Goal: Book appointment/travel/reservation

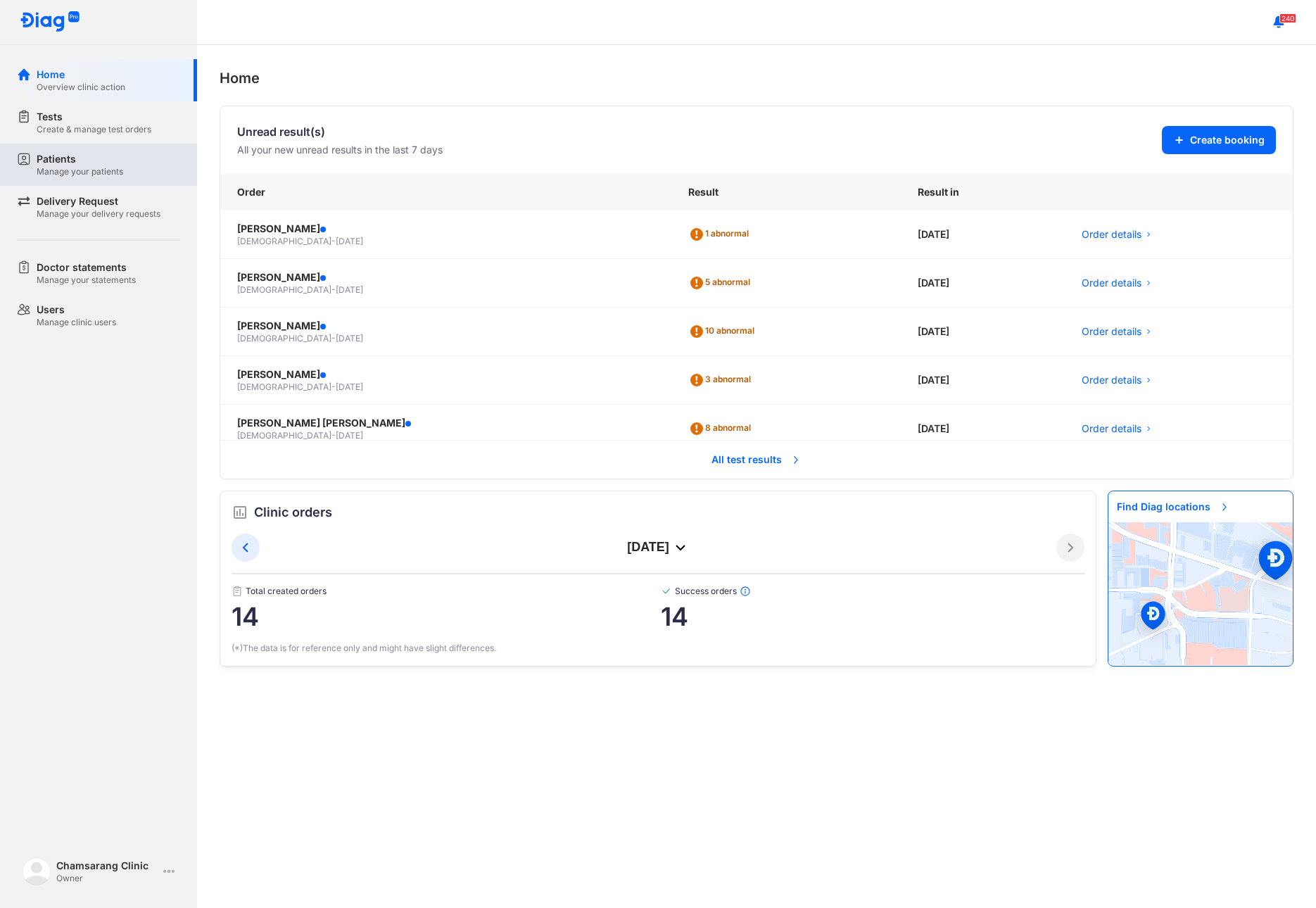
drag, startPoint x: 97, startPoint y: 166, endPoint x: 108, endPoint y: 169, distance: 11.4
click at [97, 166] on div "Patients" at bounding box center [79, 159] width 86 height 14
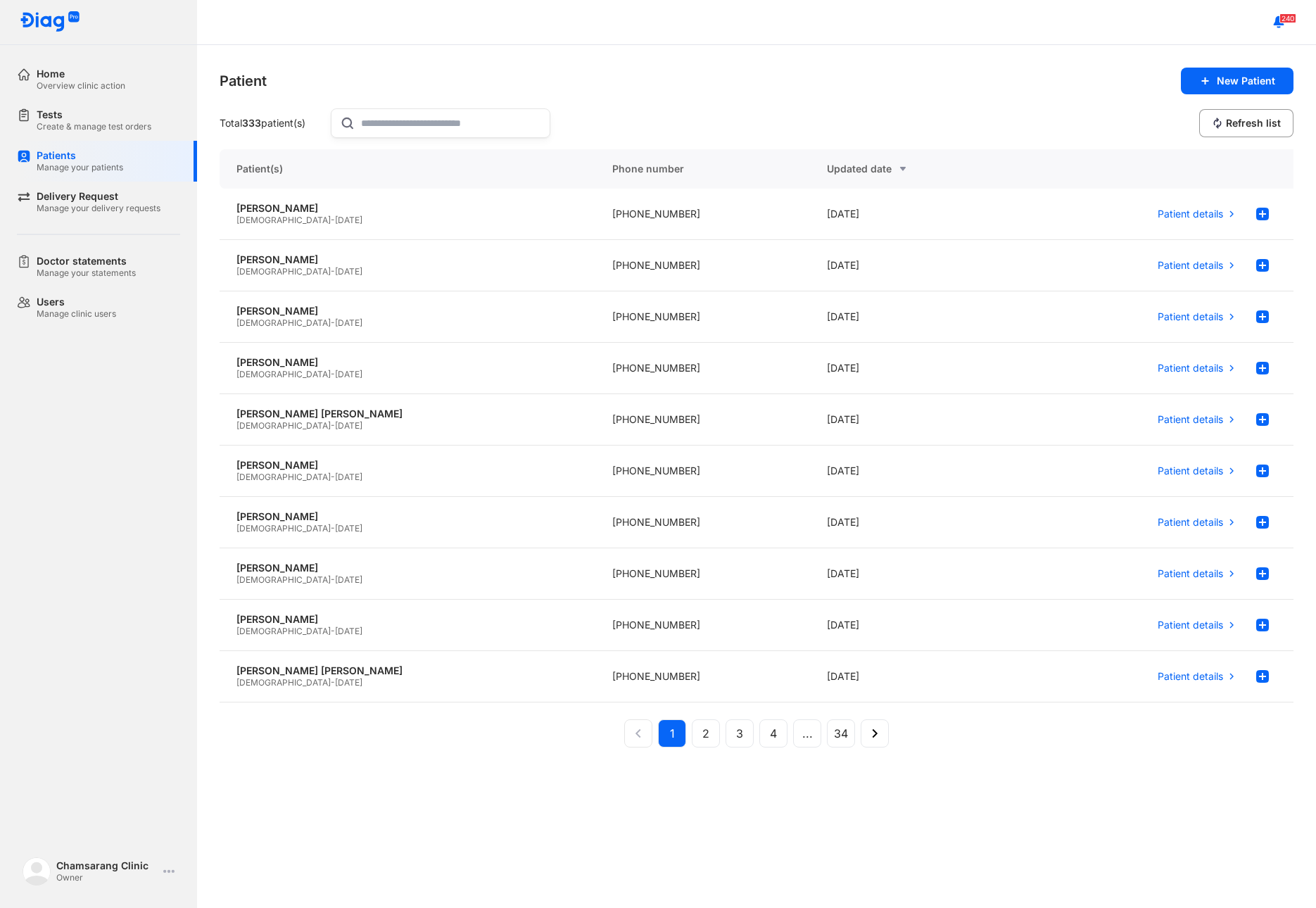
click at [396, 118] on input "text" at bounding box center [451, 123] width 180 height 28
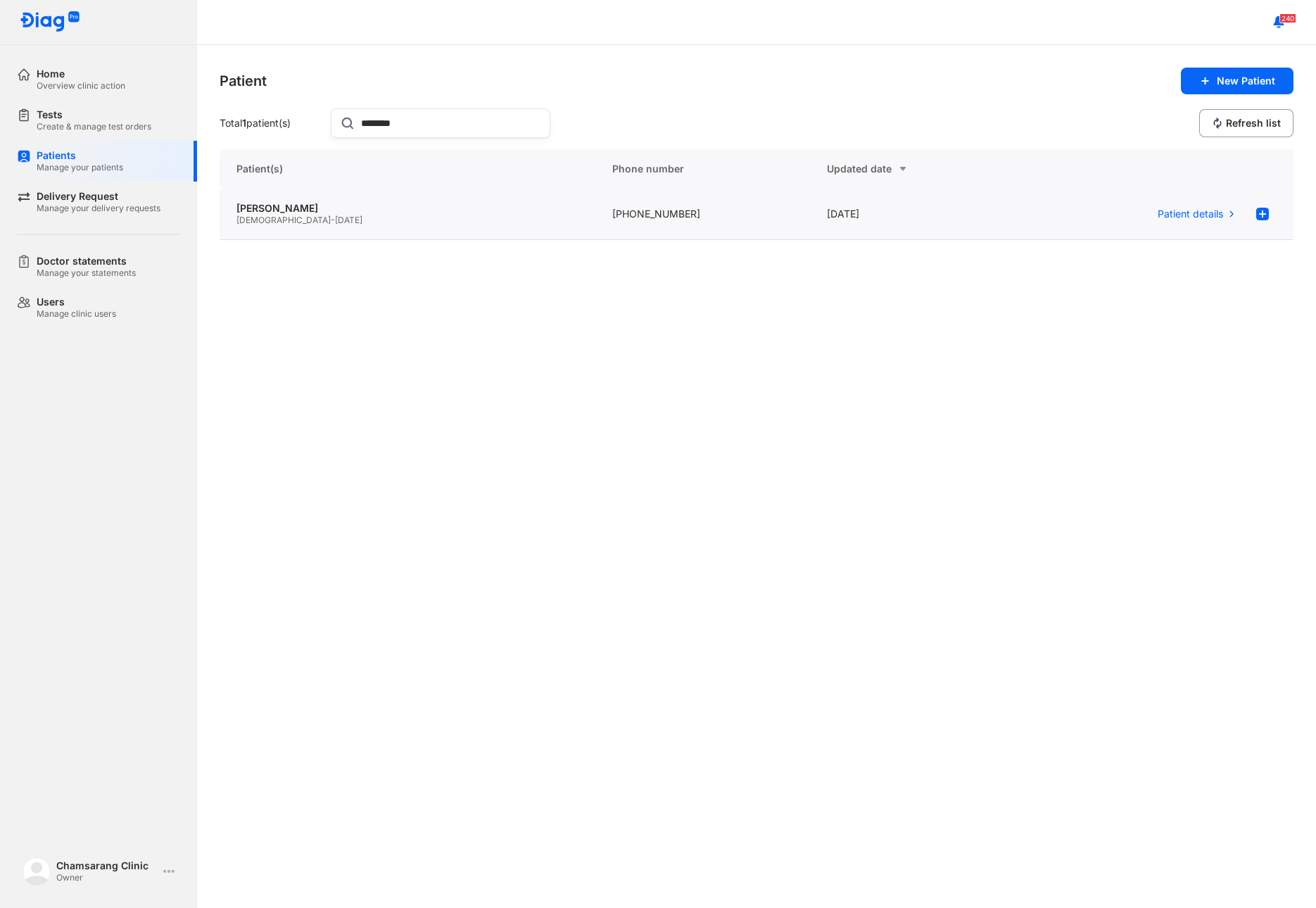
type input "********"
click at [374, 216] on div "Male - 05/09/1989" at bounding box center [407, 220] width 342 height 11
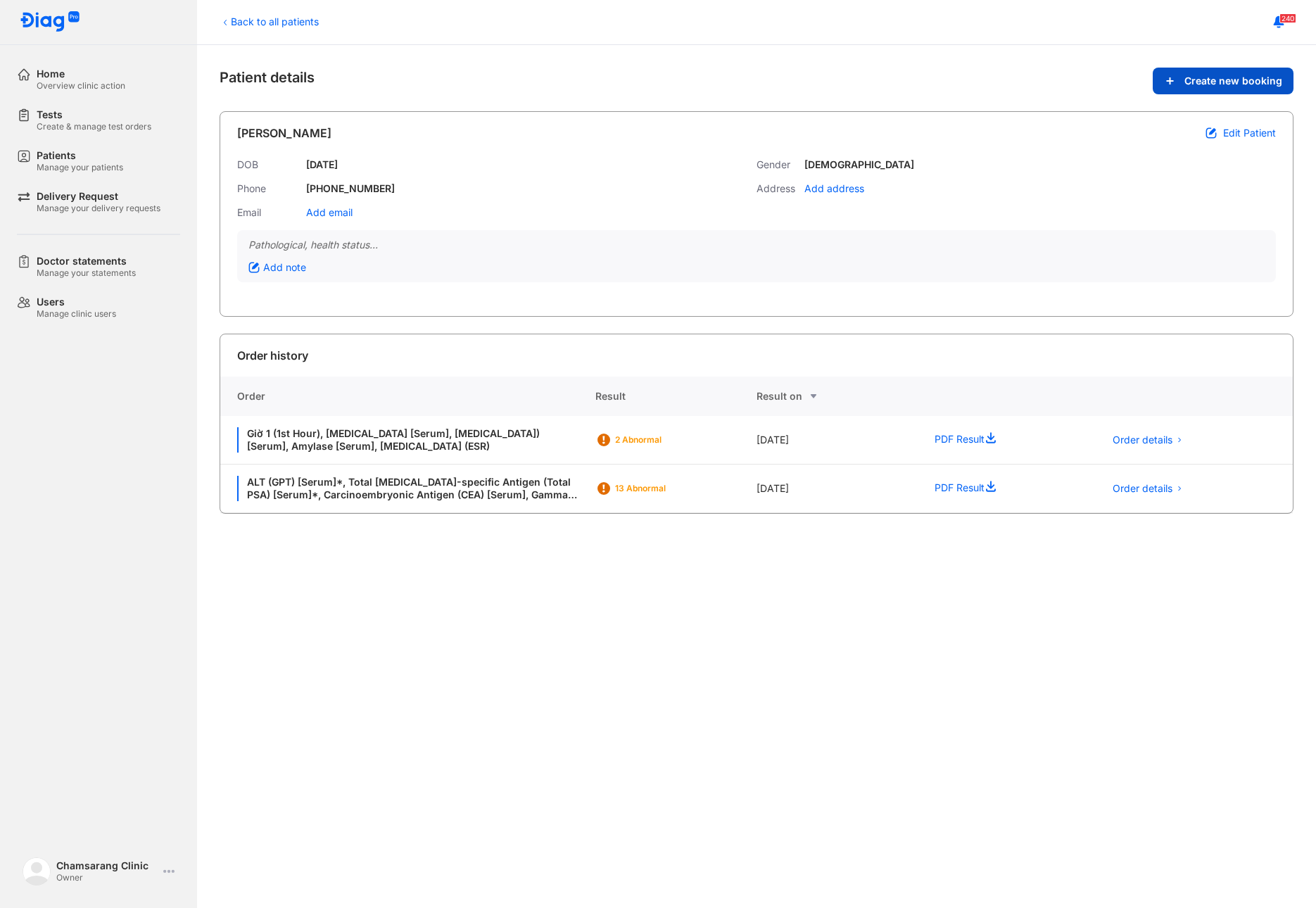
click at [1226, 78] on span "Create new booking" at bounding box center [1233, 80] width 98 height 13
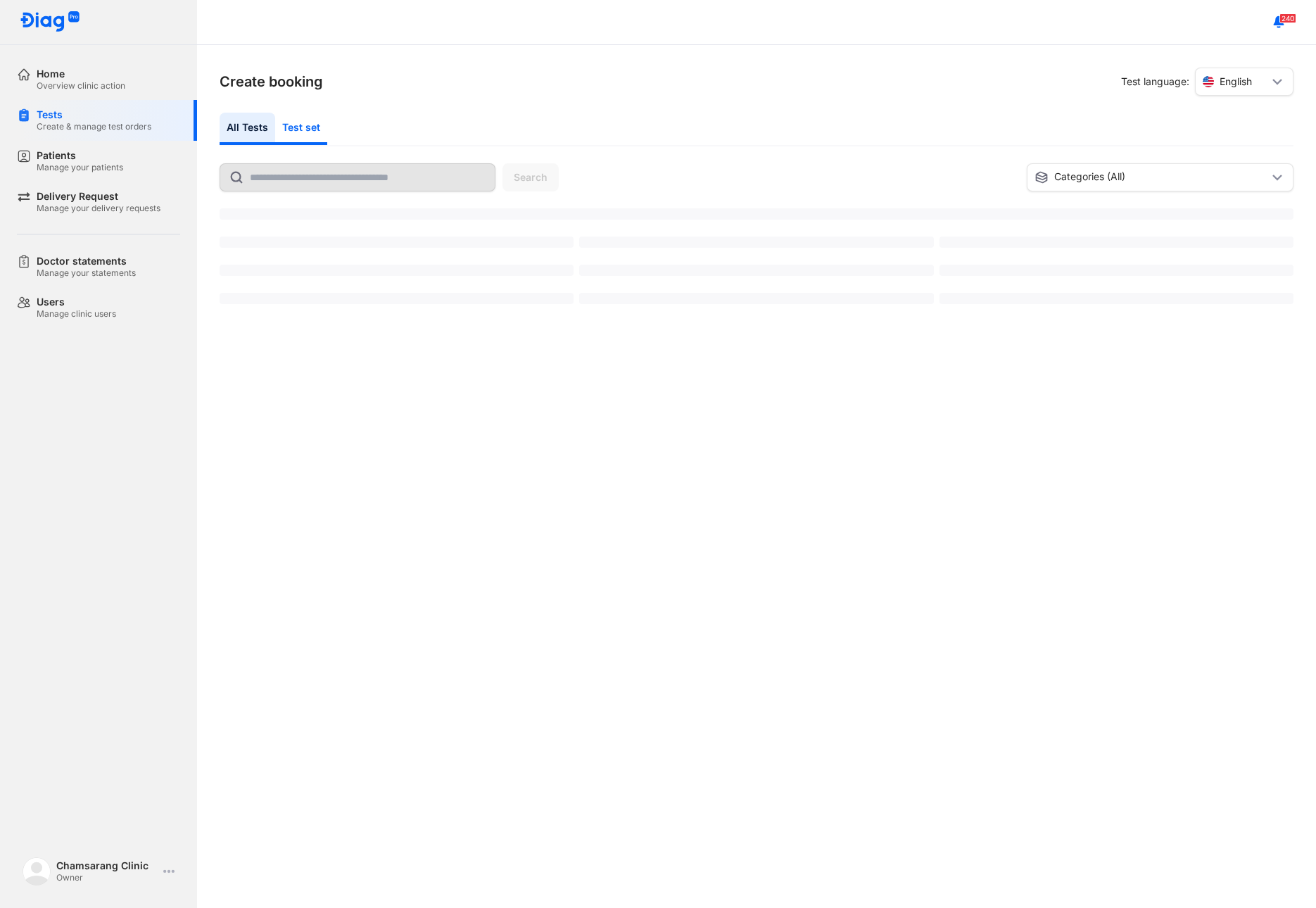
click at [295, 130] on div "Test set" at bounding box center [301, 129] width 52 height 32
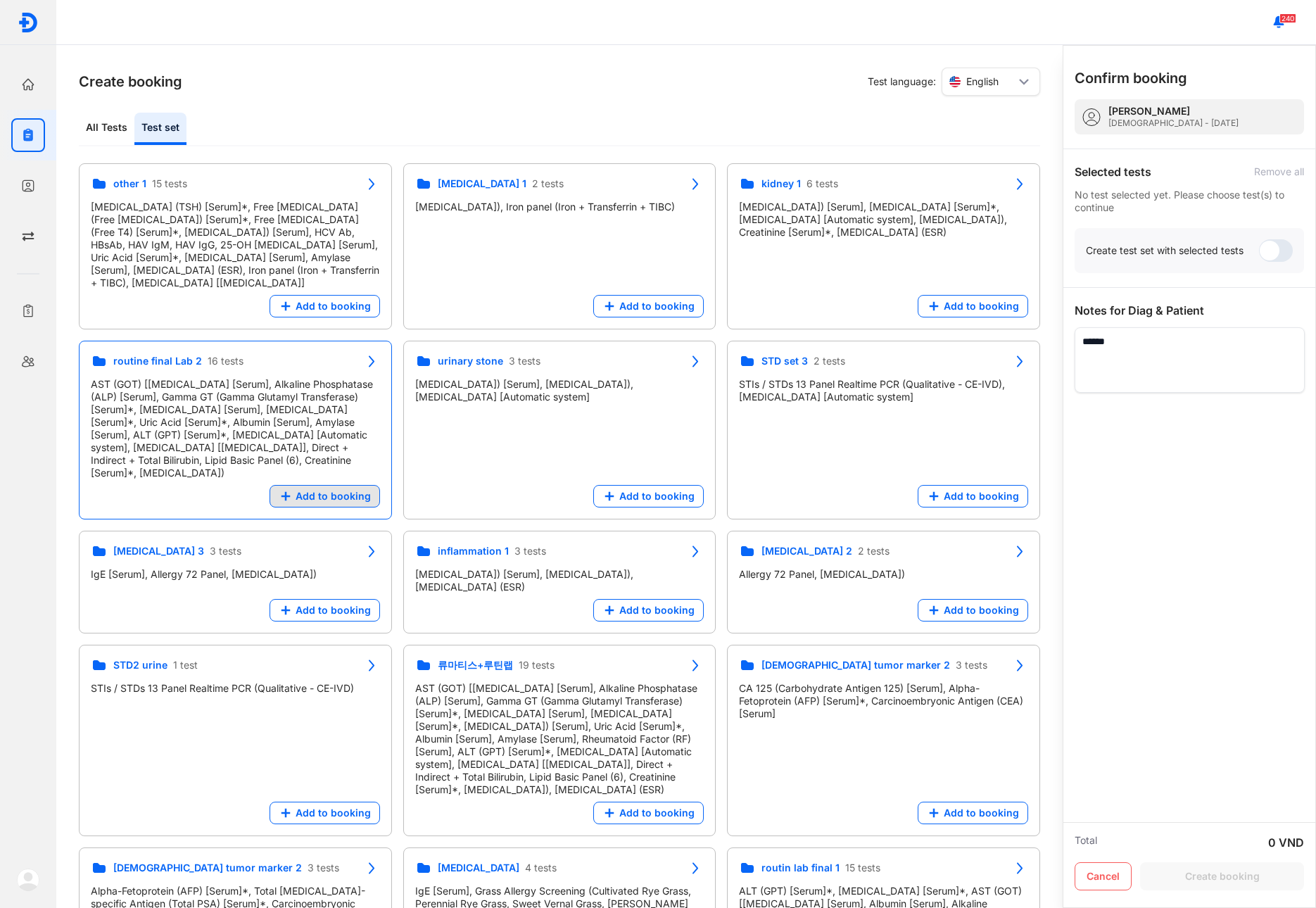
click at [307, 490] on span "Add to booking" at bounding box center [333, 496] width 75 height 13
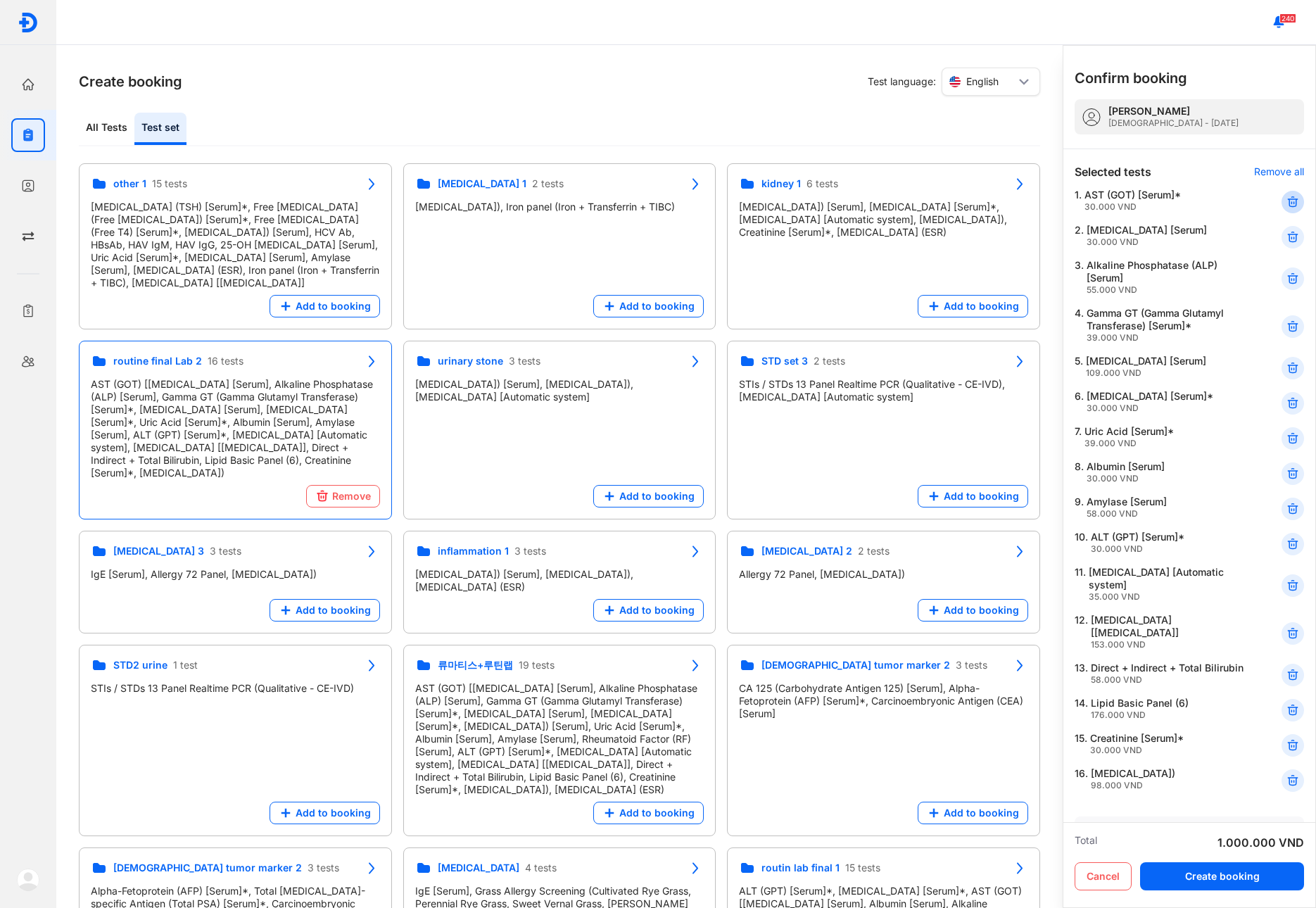
click at [1288, 203] on use at bounding box center [1293, 202] width 10 height 10
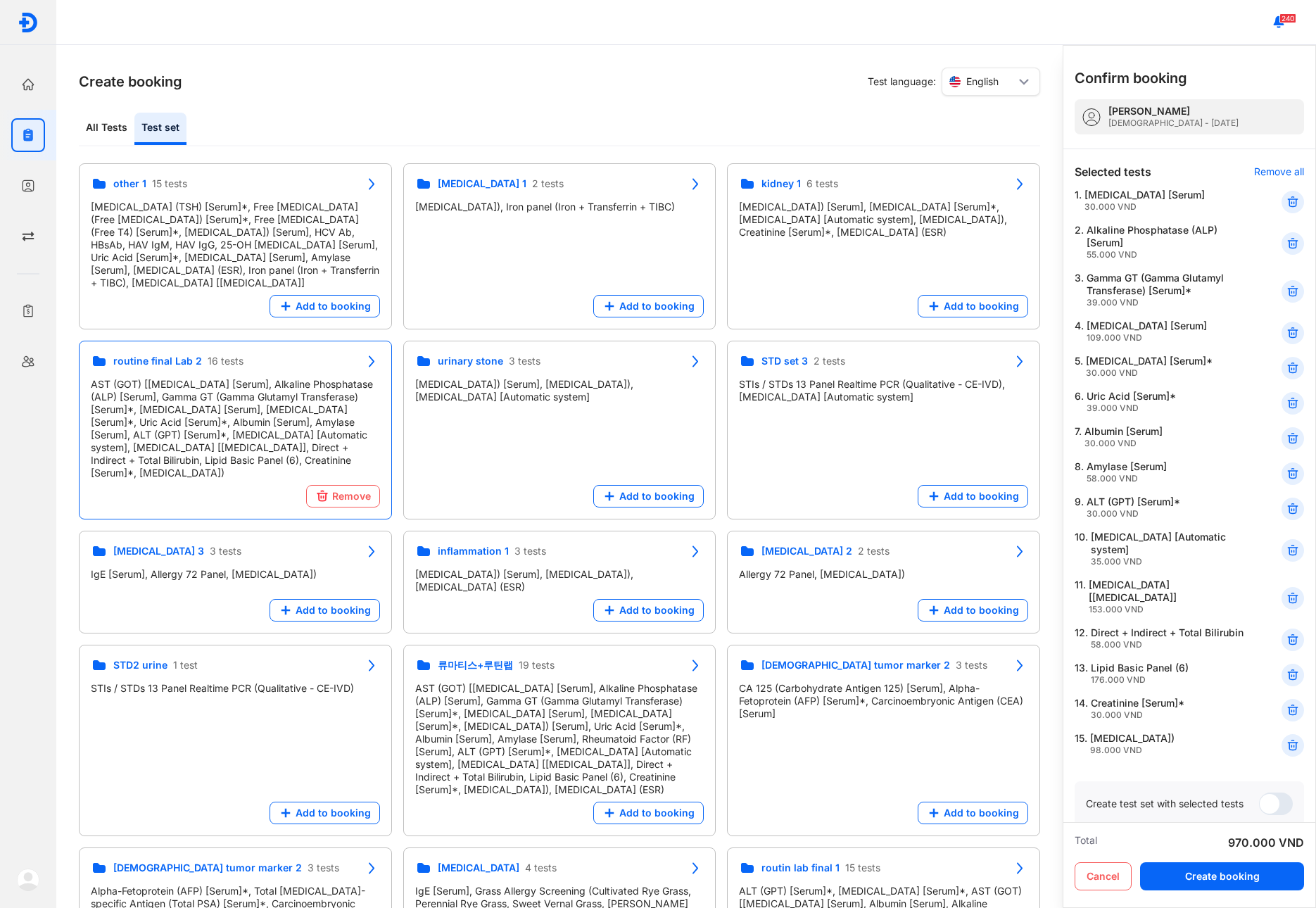
click at [1288, 203] on use at bounding box center [1293, 202] width 10 height 10
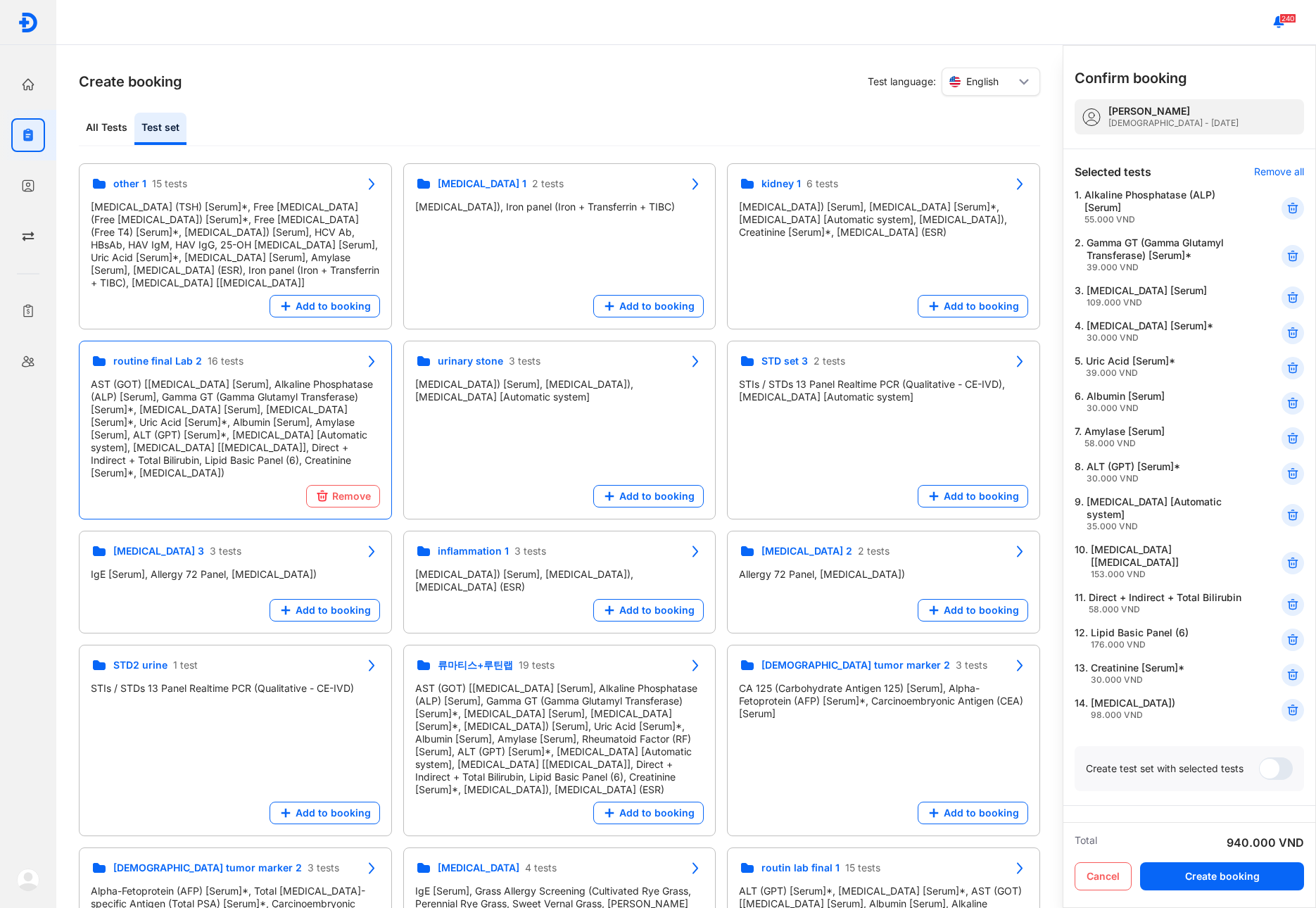
click at [1286, 203] on icon at bounding box center [1293, 208] width 14 height 14
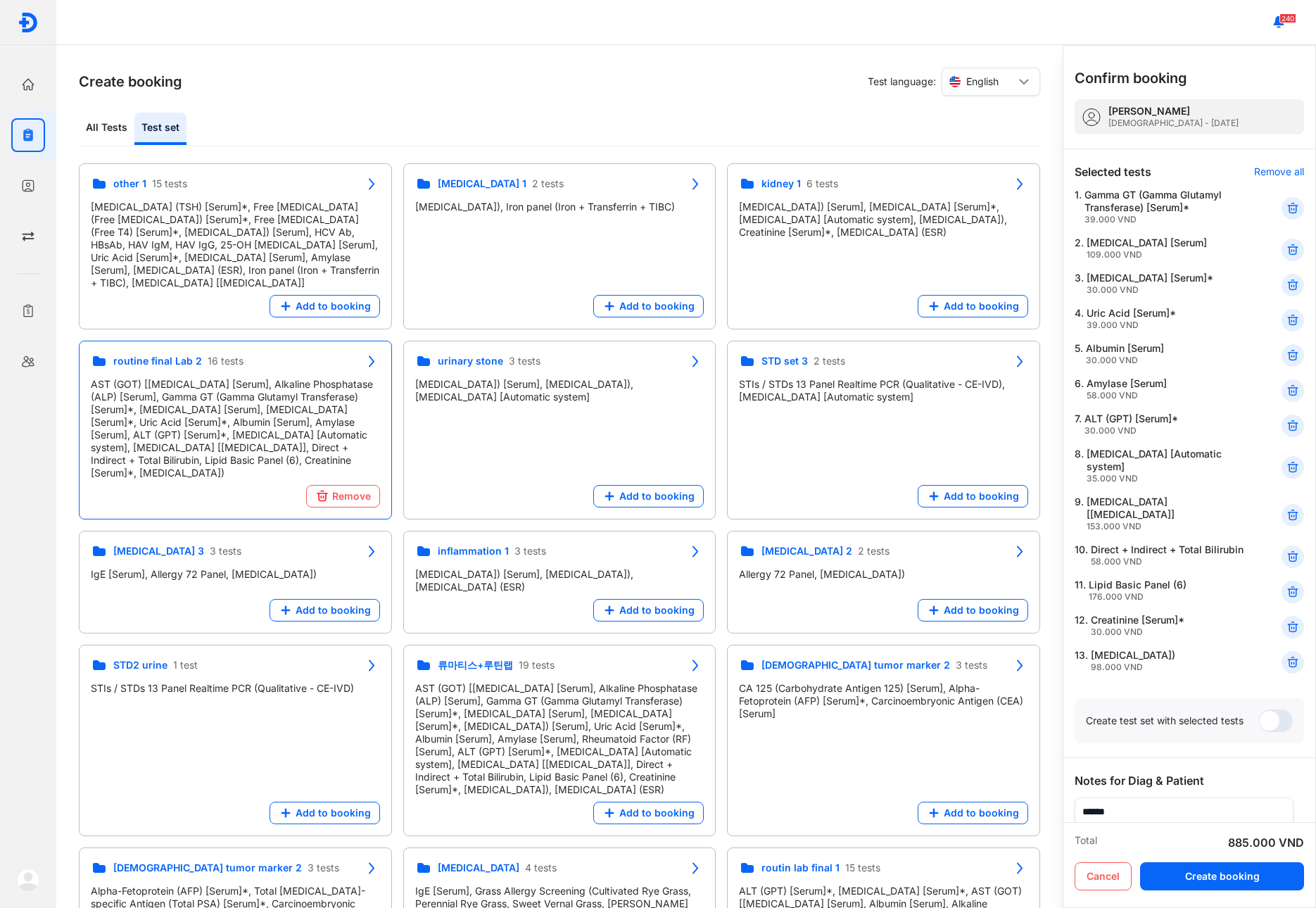
click at [1286, 203] on icon at bounding box center [1293, 208] width 14 height 14
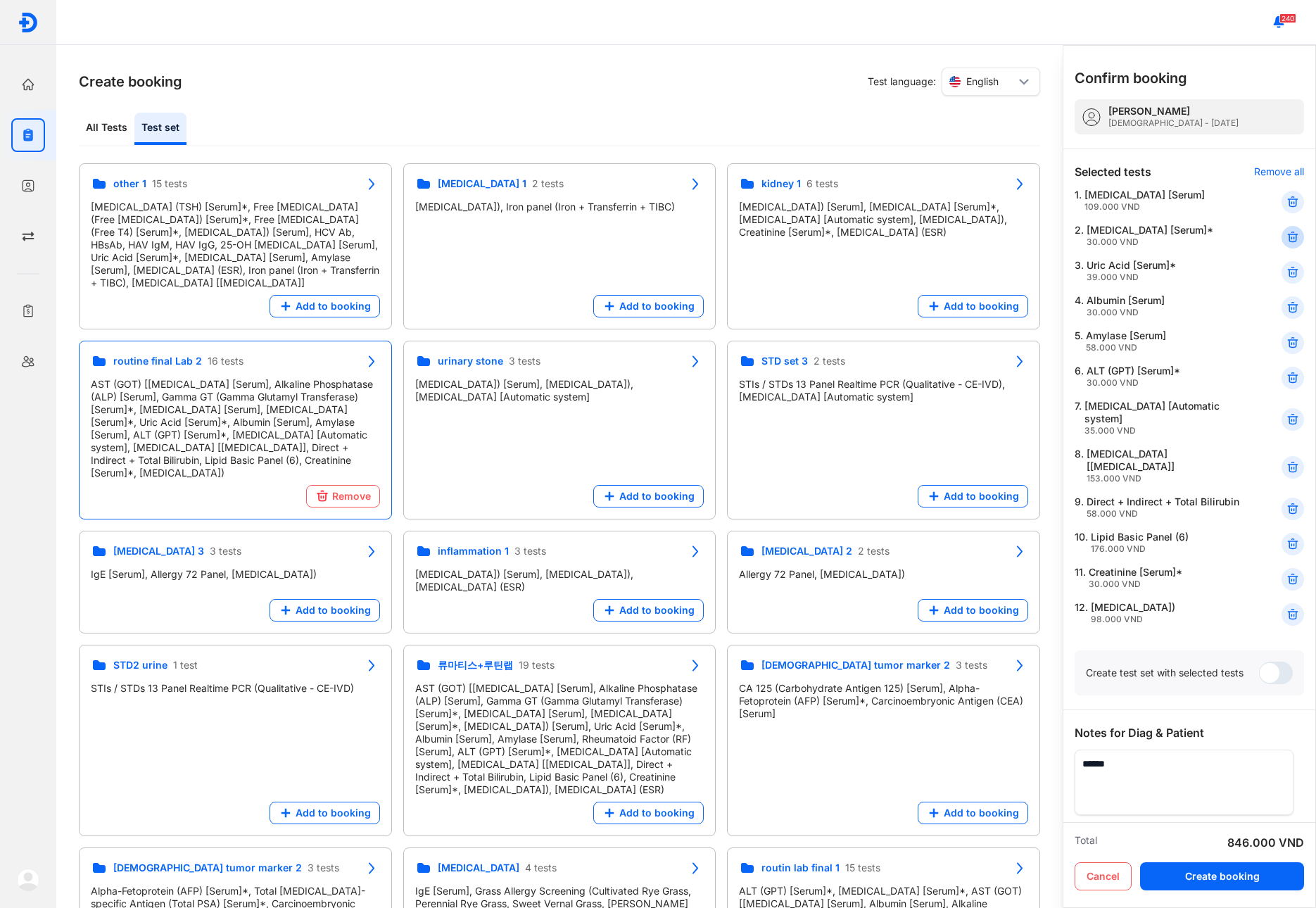
click at [1286, 231] on icon at bounding box center [1293, 237] width 14 height 14
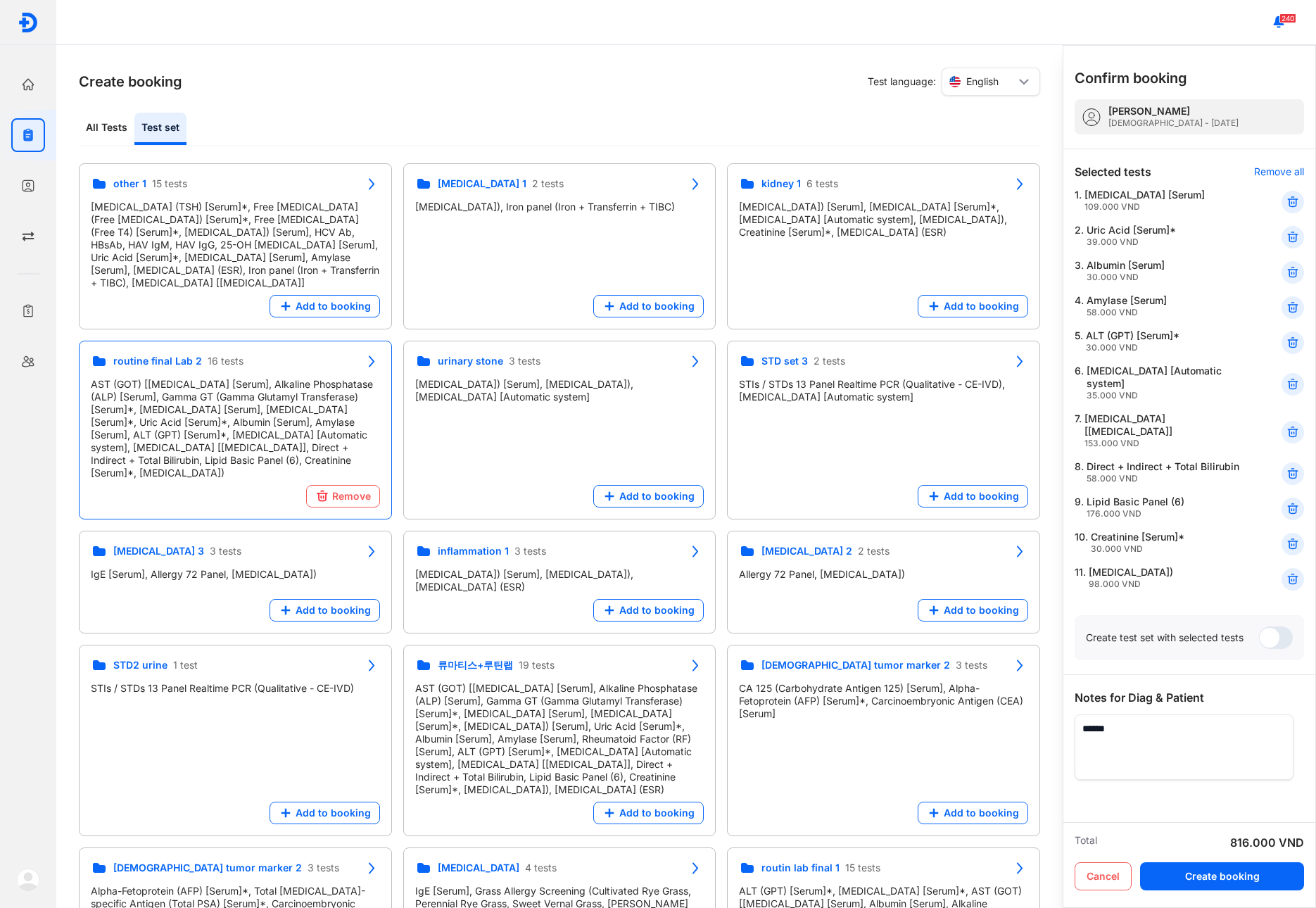
click at [1286, 231] on icon at bounding box center [1293, 237] width 14 height 14
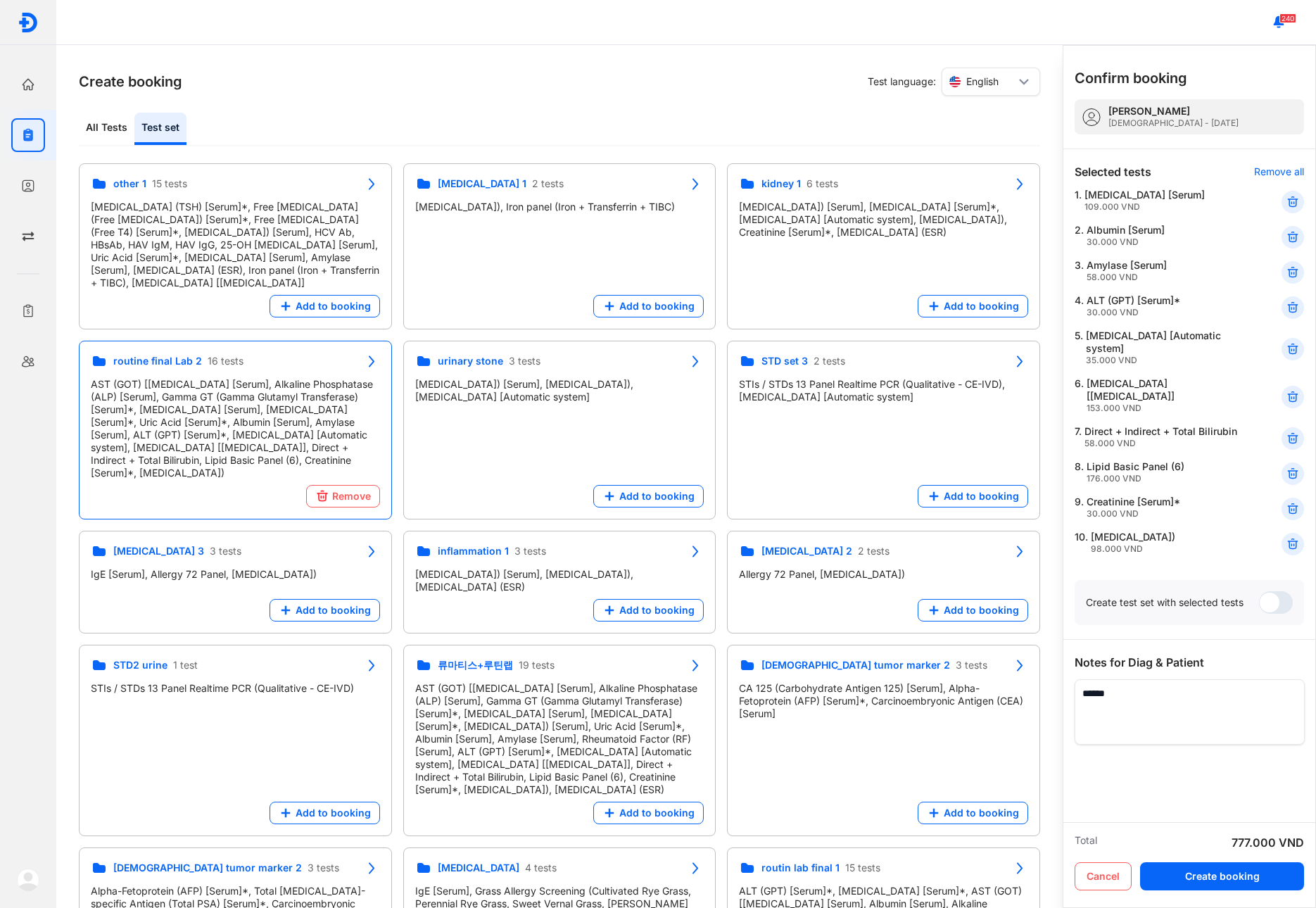
click at [1282, 259] on div "2. Albumin [Serum] 30.000 VND" at bounding box center [1190, 272] width 230 height 26
click at [1287, 233] on icon at bounding box center [1293, 237] width 14 height 14
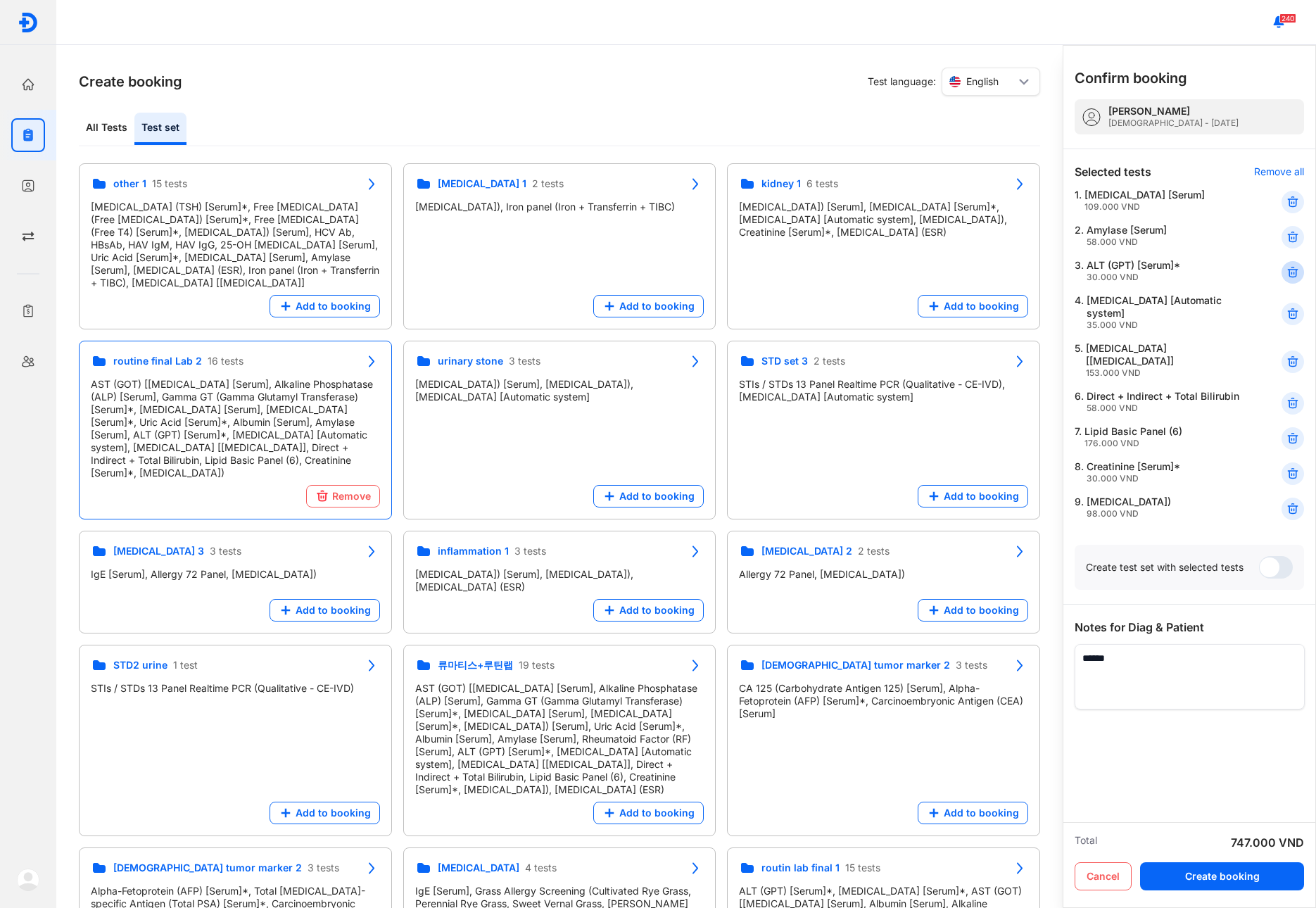
click at [1294, 278] on icon at bounding box center [1293, 272] width 14 height 14
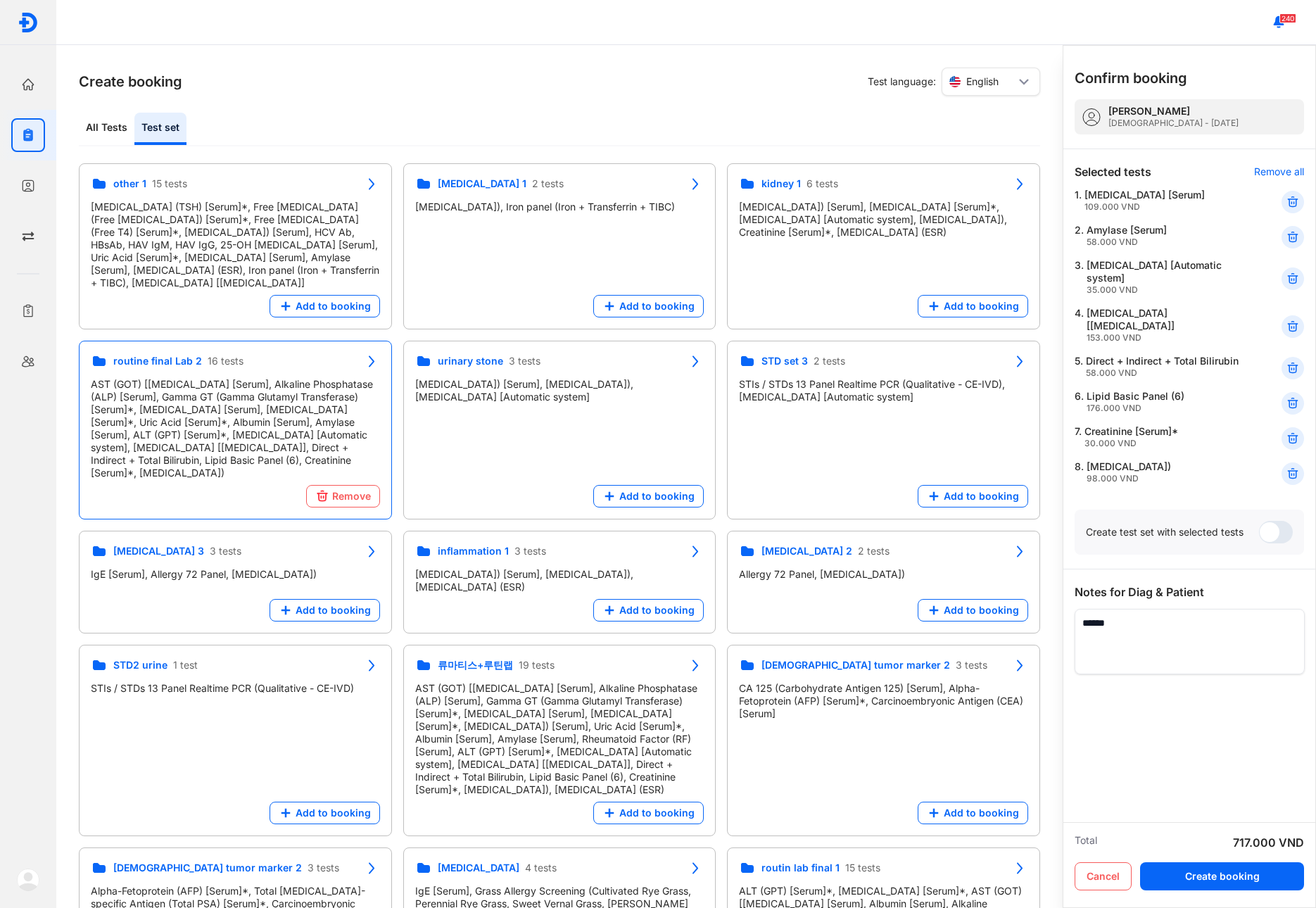
click at [1294, 278] on icon at bounding box center [1293, 278] width 14 height 14
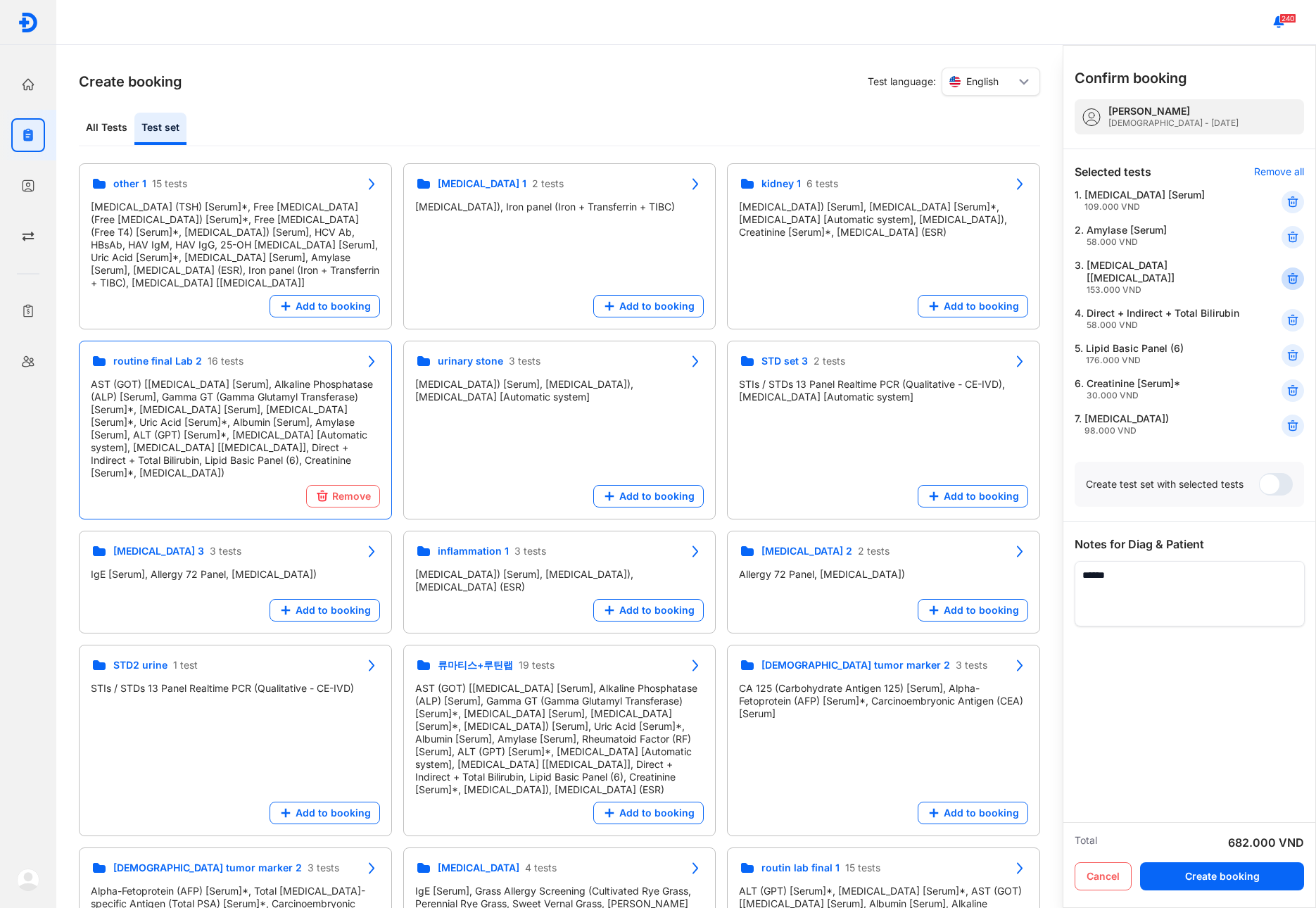
click at [1293, 277] on use at bounding box center [1293, 279] width 10 height 10
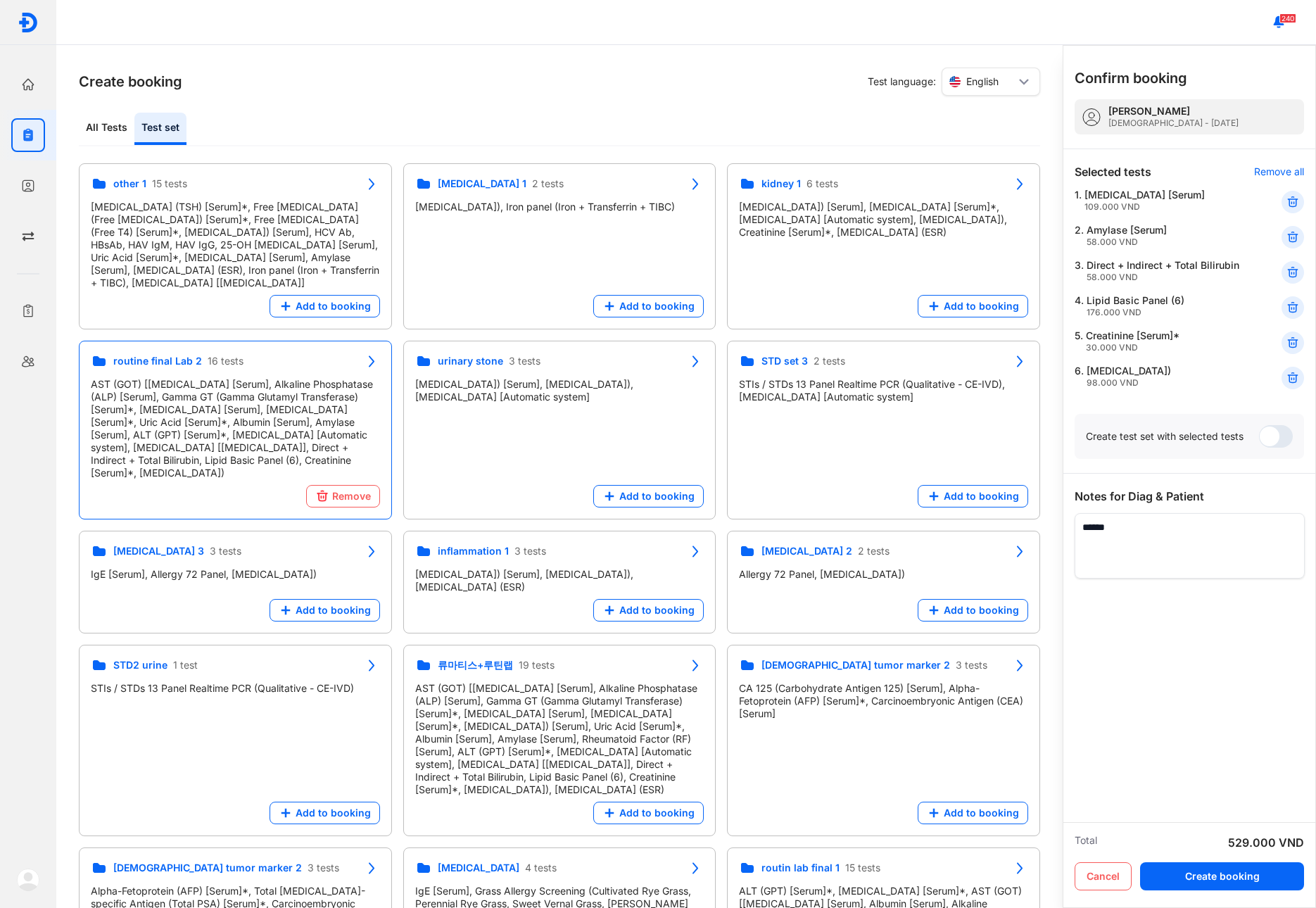
click at [1293, 277] on use at bounding box center [1293, 272] width 10 height 10
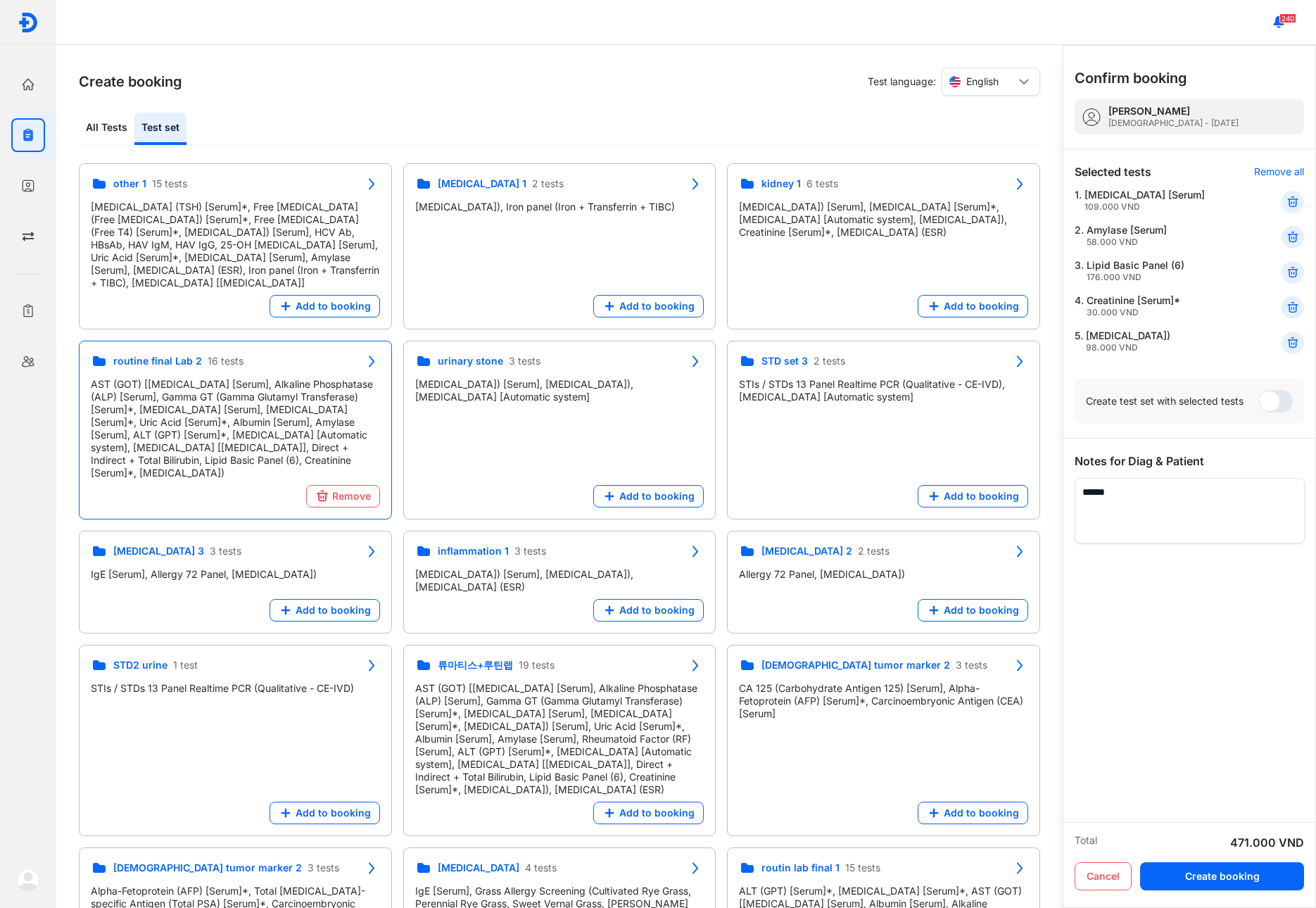
click at [1293, 277] on use at bounding box center [1293, 272] width 10 height 10
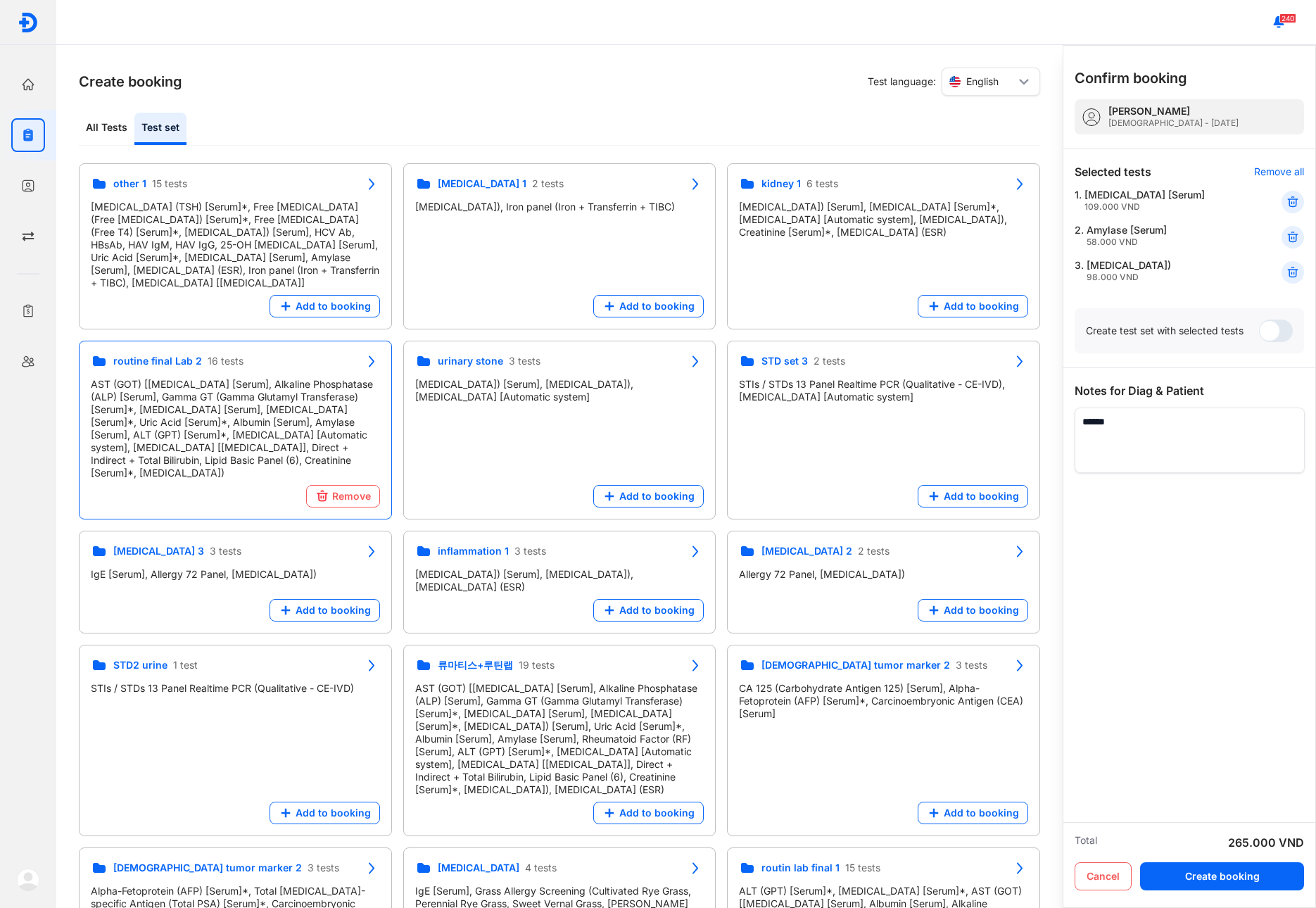
click at [1293, 277] on use at bounding box center [1293, 272] width 10 height 10
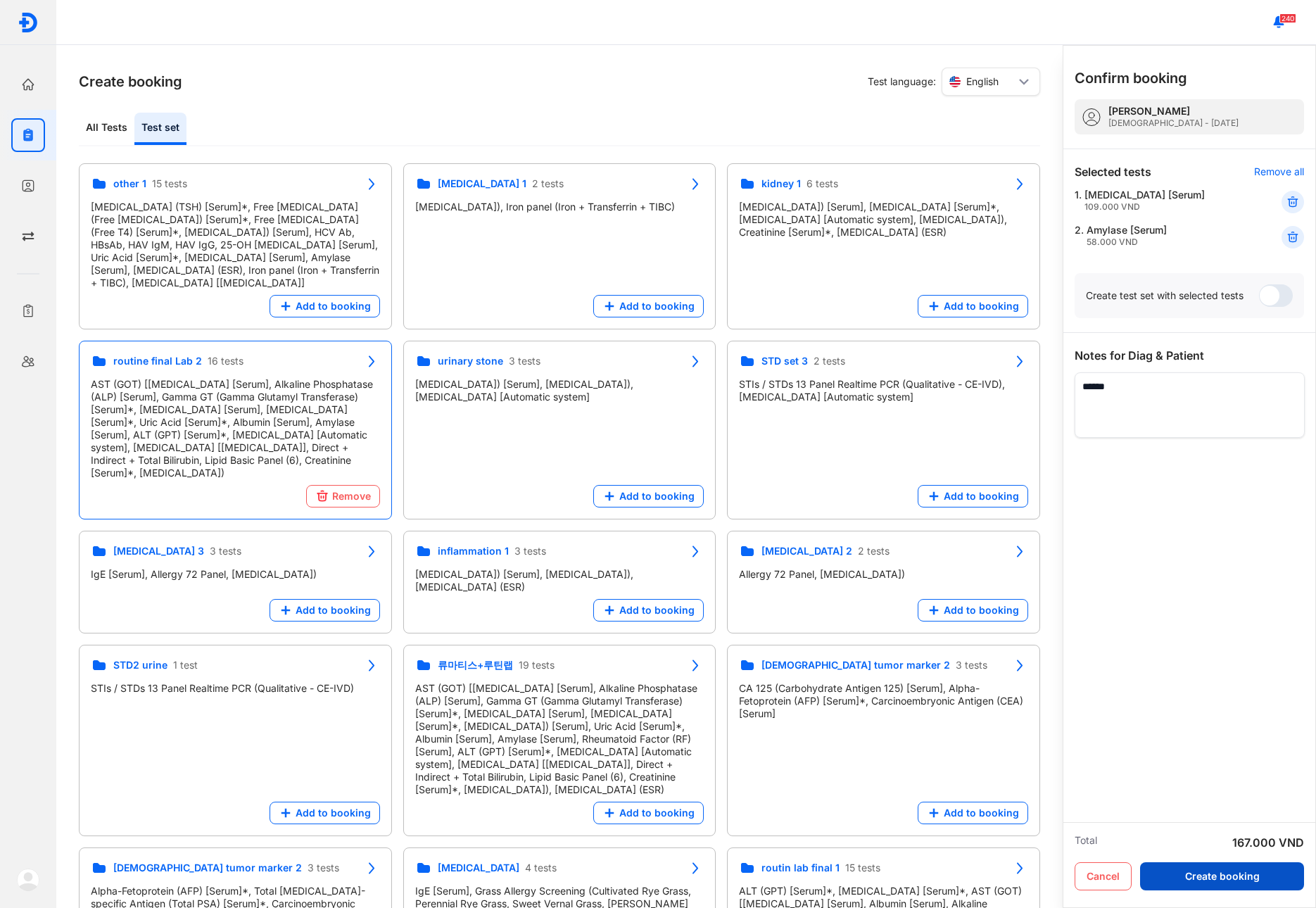
click at [1242, 871] on button "Create booking" at bounding box center [1222, 876] width 164 height 28
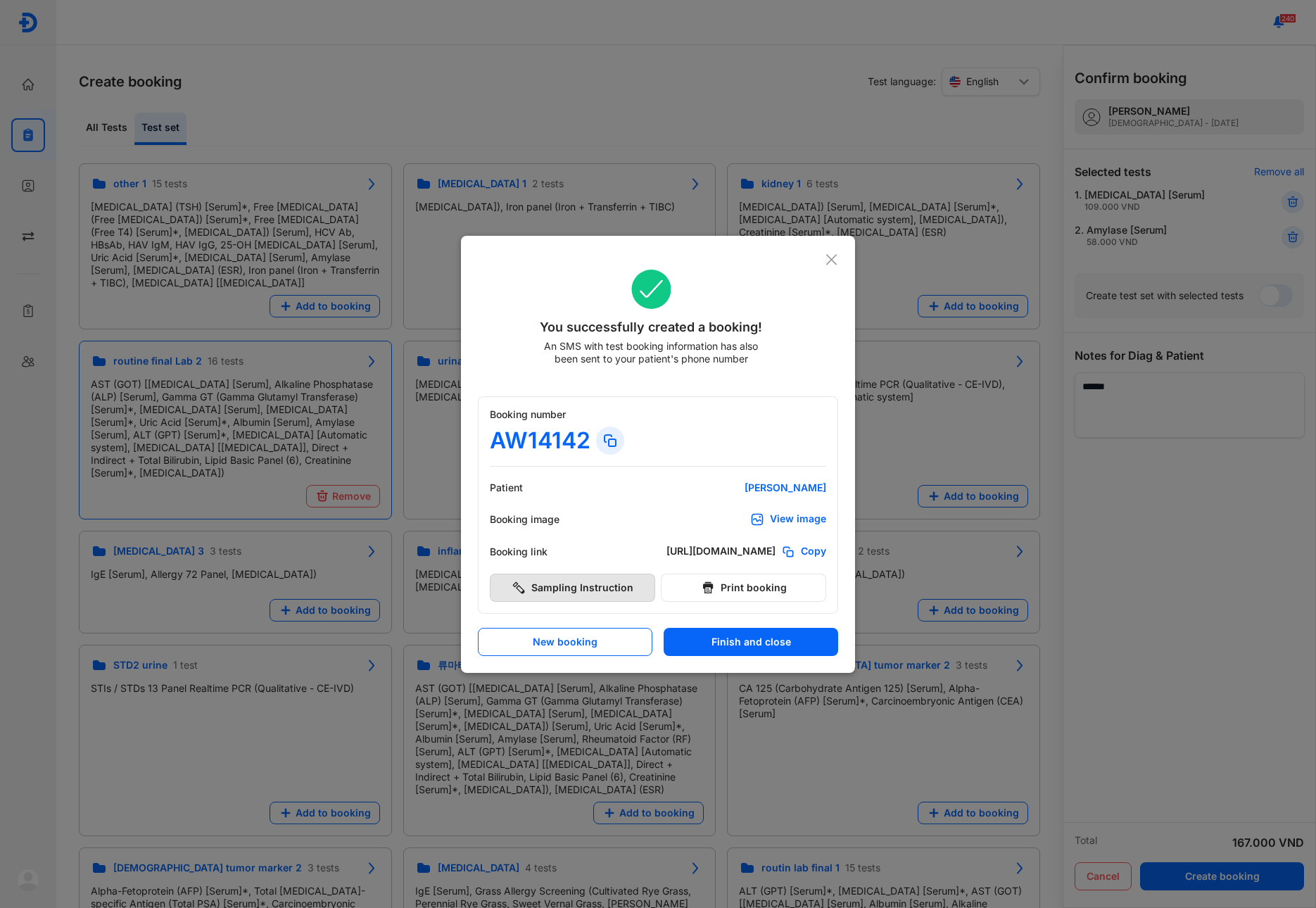
click at [618, 599] on button "Sampling Instruction" at bounding box center [573, 588] width 166 height 28
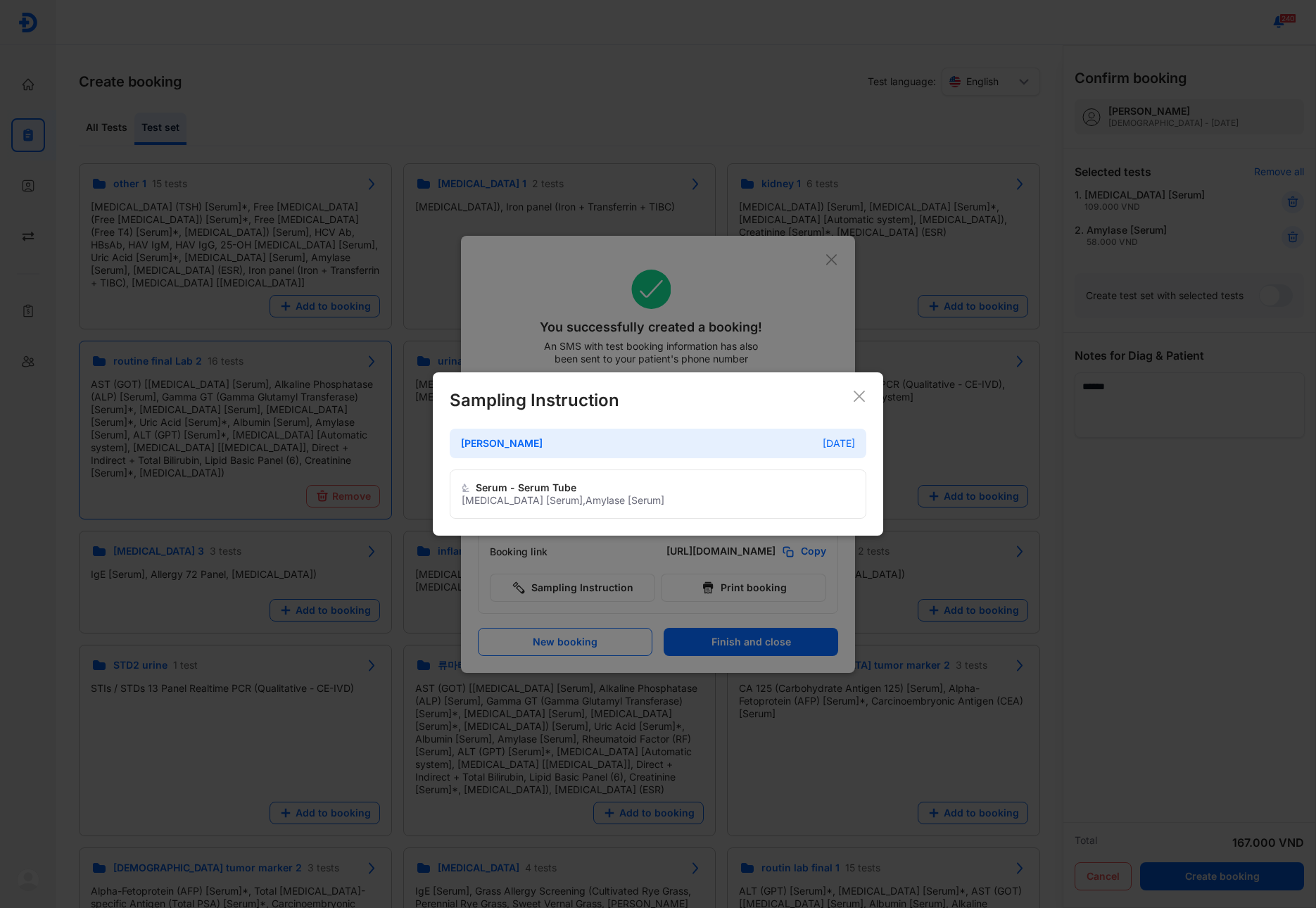
click at [855, 394] on icon at bounding box center [859, 396] width 14 height 14
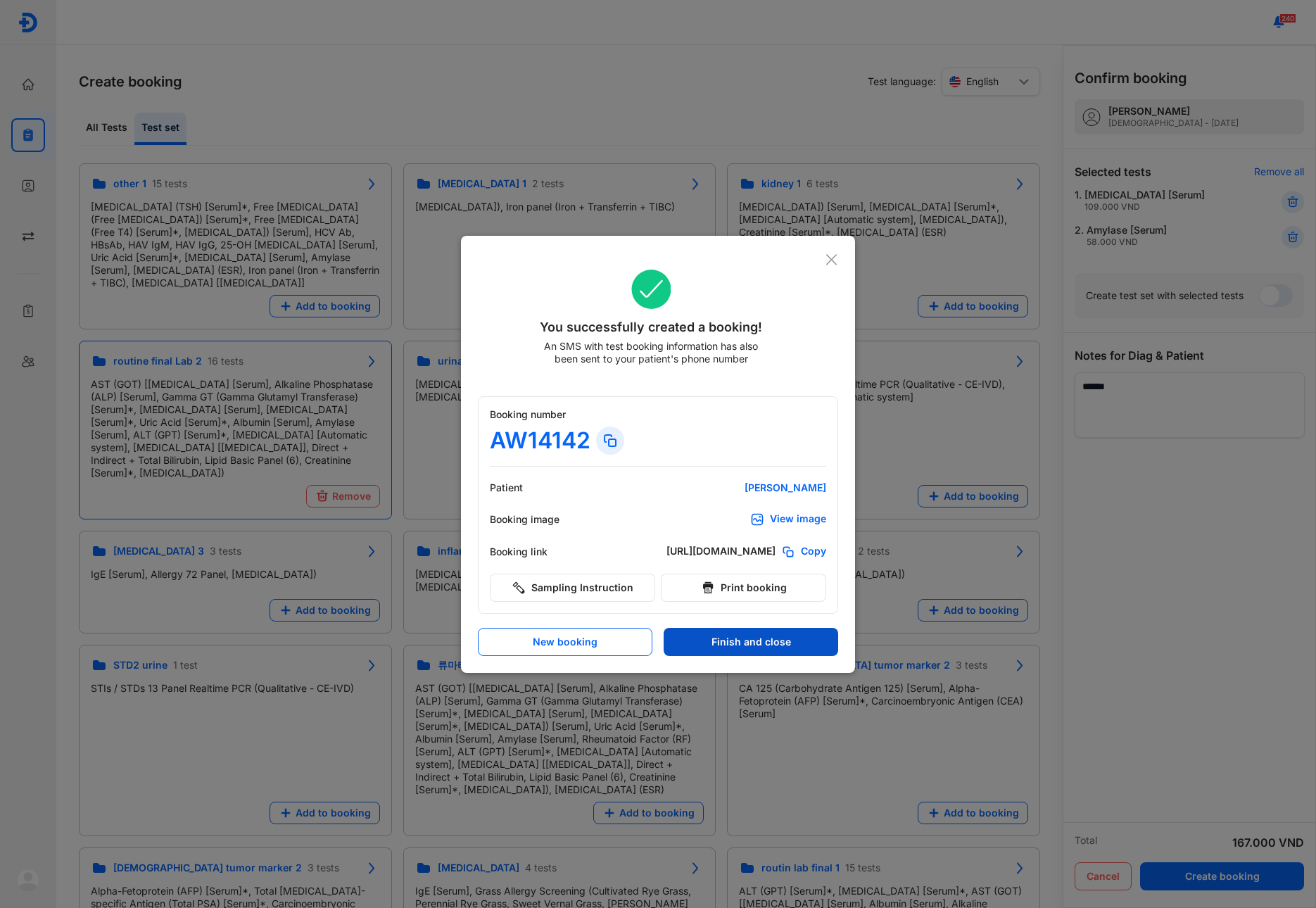
click at [721, 641] on button "Finish and close" at bounding box center [751, 641] width 174 height 28
